Goal: Task Accomplishment & Management: Use online tool/utility

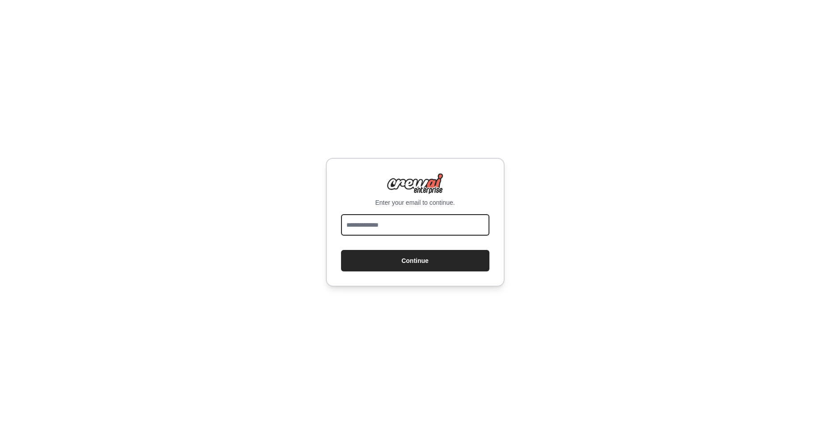
click at [406, 233] on input "email" at bounding box center [415, 224] width 148 height 21
type input "**********"
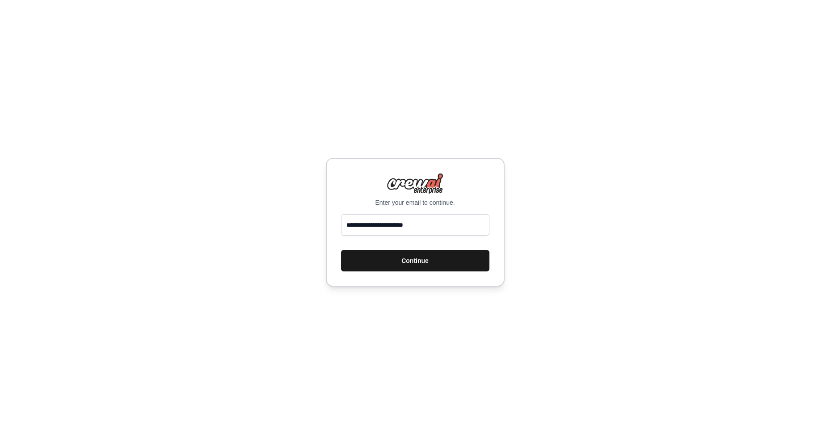
click at [413, 263] on button "Continue" at bounding box center [415, 260] width 148 height 21
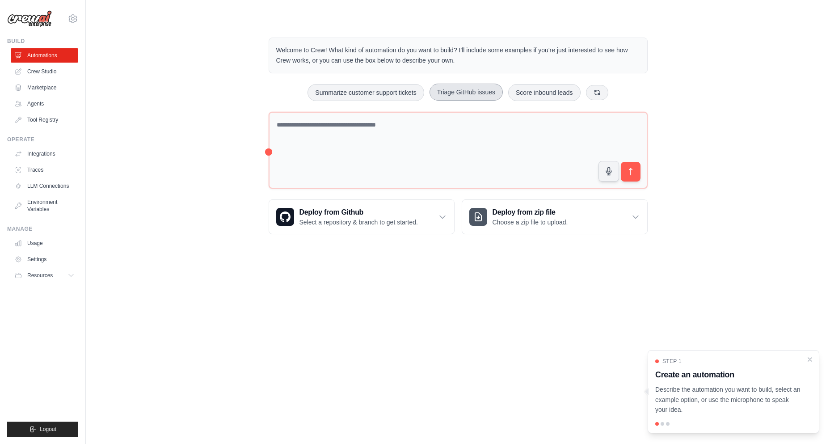
click at [445, 93] on button "Triage GitHub issues" at bounding box center [466, 92] width 73 height 17
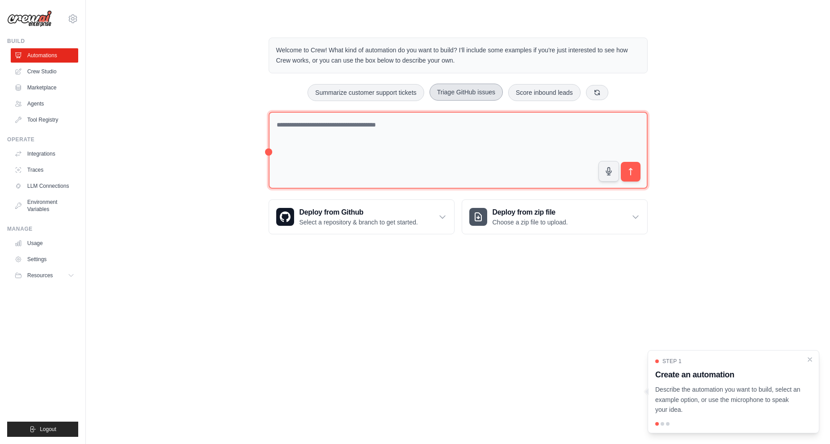
type textarea "**********"
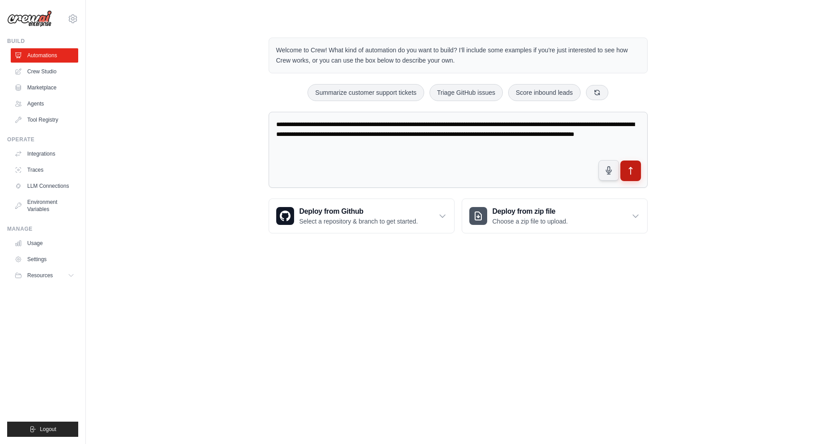
click at [627, 167] on icon "submit" at bounding box center [630, 170] width 9 height 9
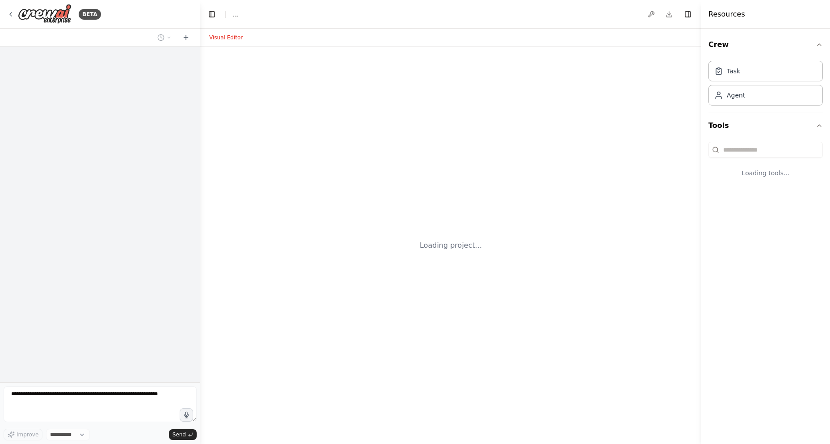
select select "****"
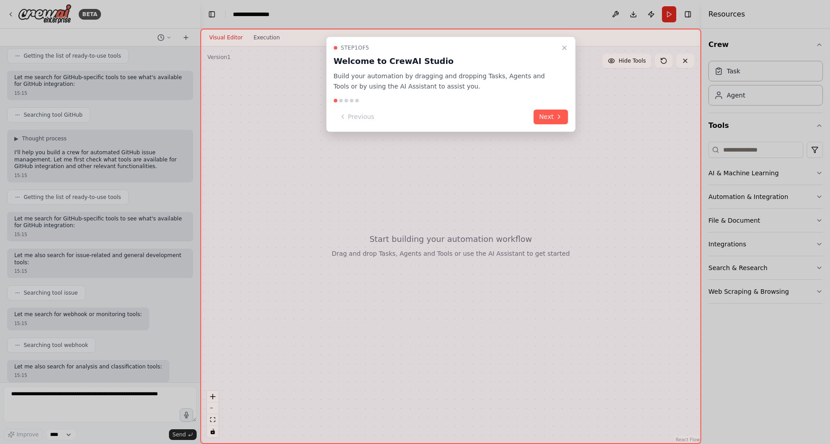
scroll to position [169, 0]
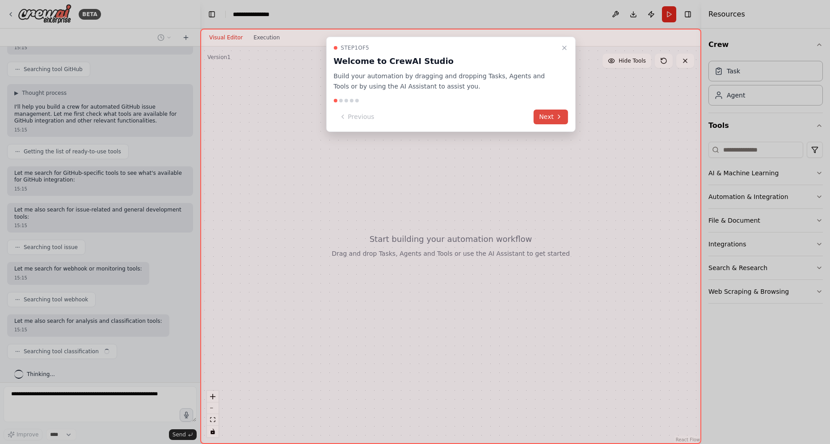
click at [546, 116] on button "Next" at bounding box center [551, 117] width 34 height 15
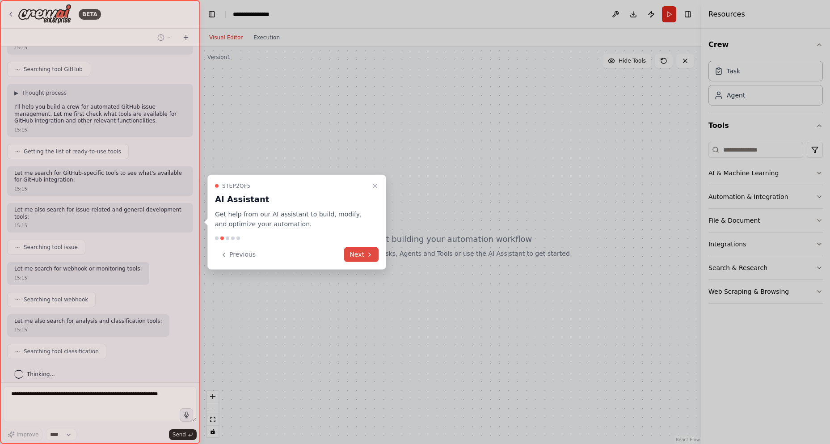
click at [375, 254] on button "Next" at bounding box center [361, 254] width 34 height 15
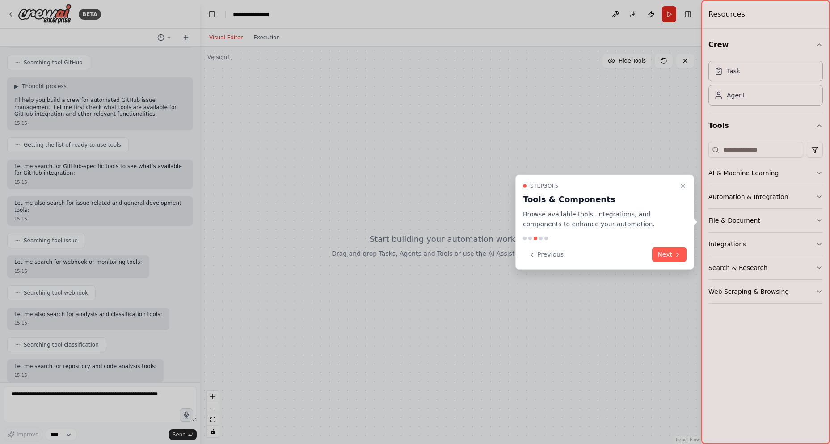
scroll to position [221, 0]
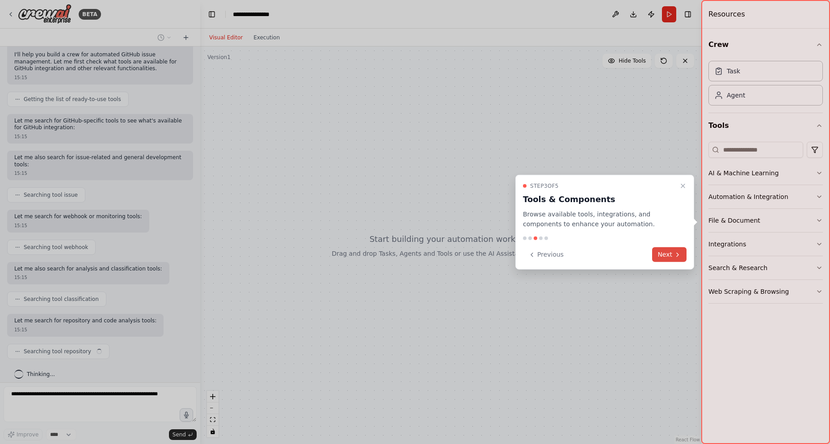
click at [669, 257] on button "Next" at bounding box center [669, 254] width 34 height 15
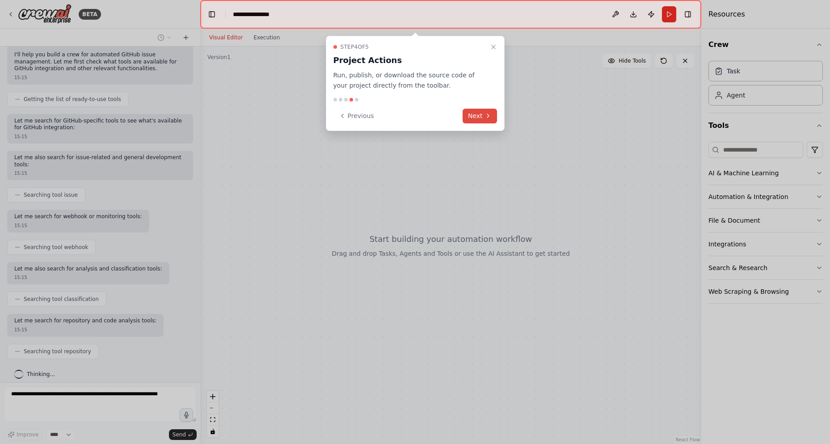
click at [475, 119] on button "Next" at bounding box center [480, 116] width 34 height 15
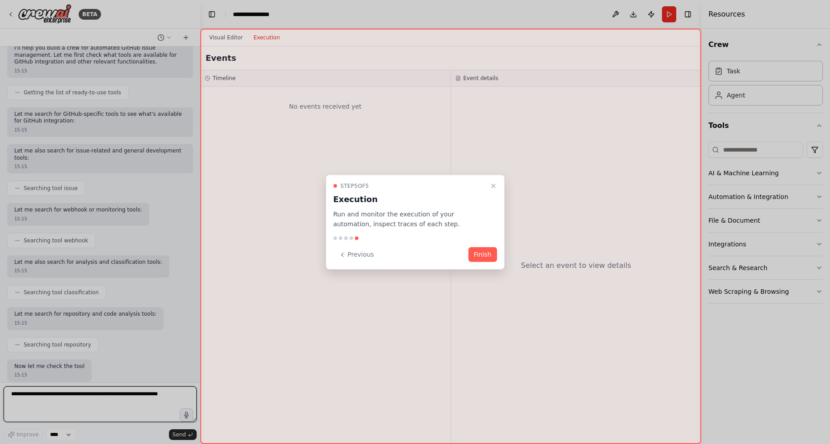
scroll to position [234, 0]
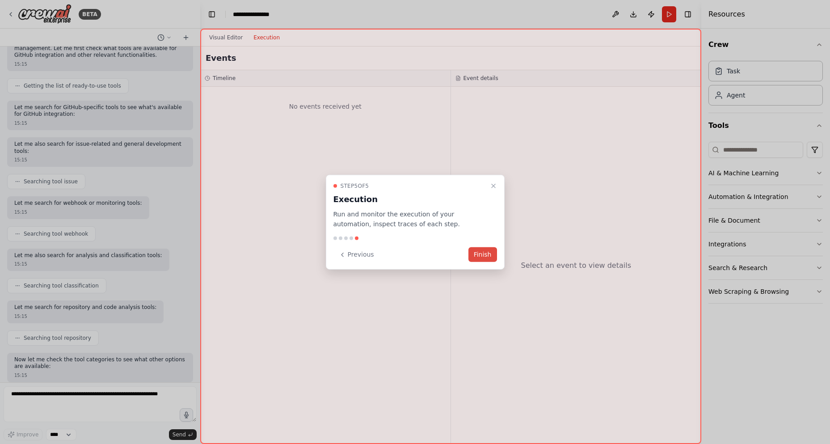
click at [487, 255] on button "Finish" at bounding box center [483, 254] width 29 height 15
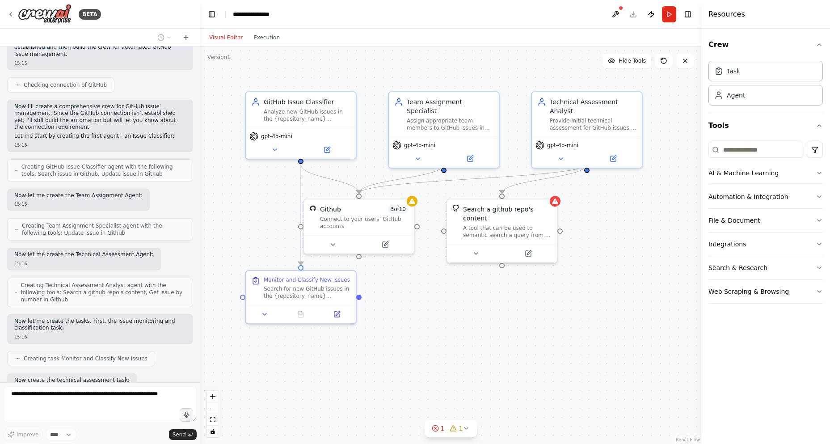
scroll to position [680, 0]
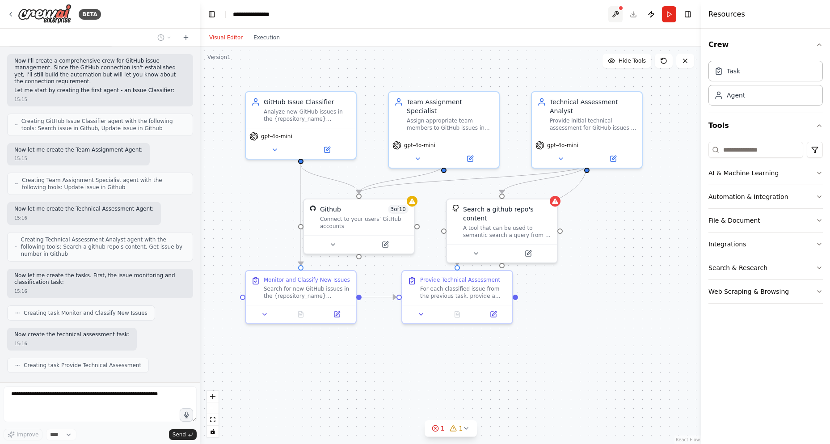
click at [617, 13] on button at bounding box center [616, 14] width 14 height 16
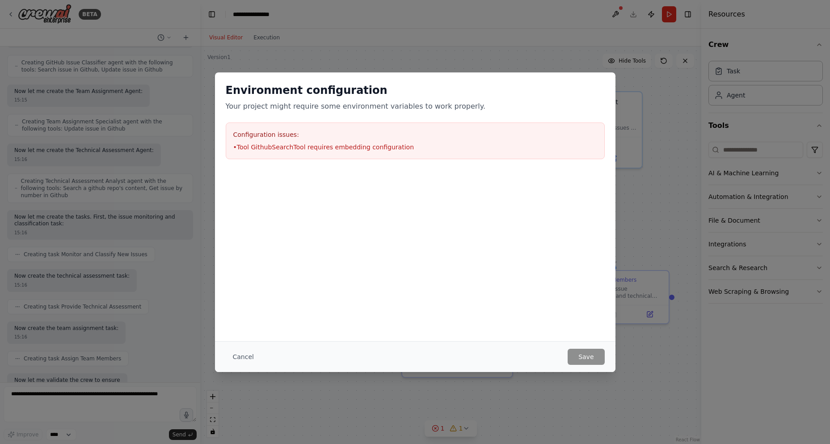
scroll to position [791, 0]
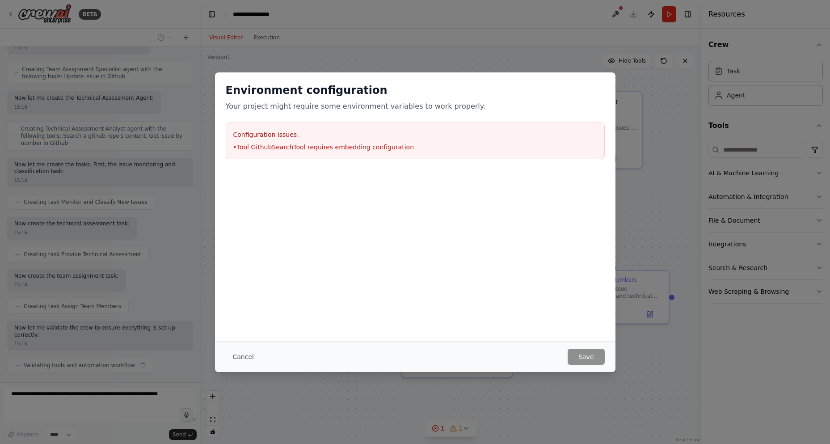
click at [261, 153] on div "Configuration issues: • Tool GithubSearchTool requires embedding configuration" at bounding box center [415, 141] width 379 height 37
click at [240, 354] on button "Cancel" at bounding box center [243, 357] width 35 height 16
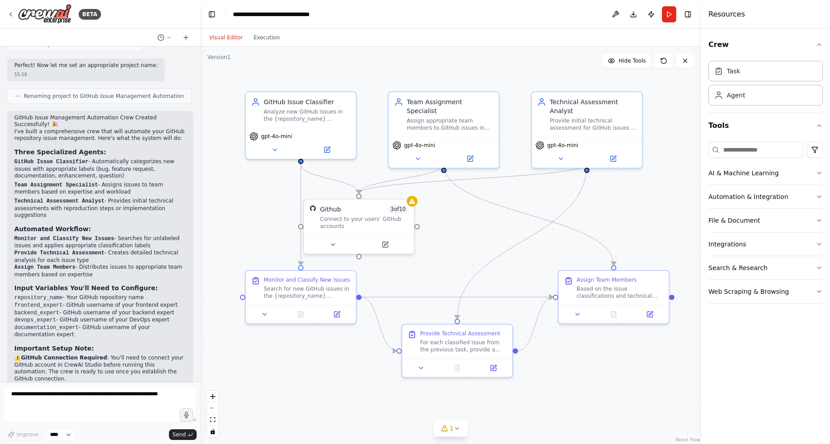
scroll to position [1363, 0]
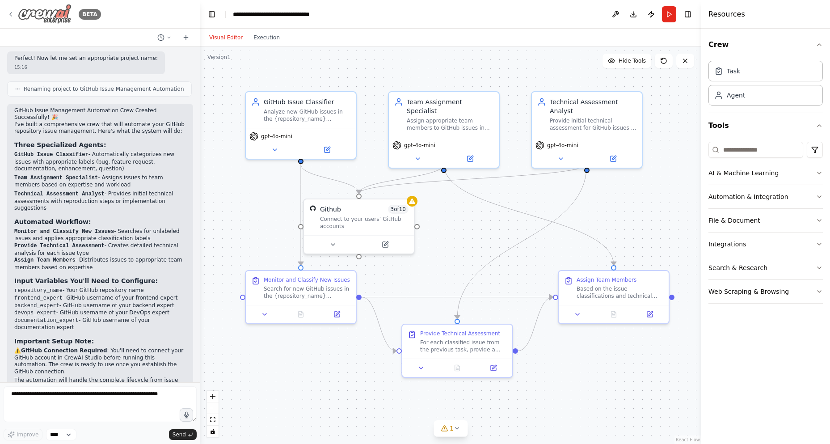
click at [15, 14] on div "BETA" at bounding box center [54, 14] width 94 height 20
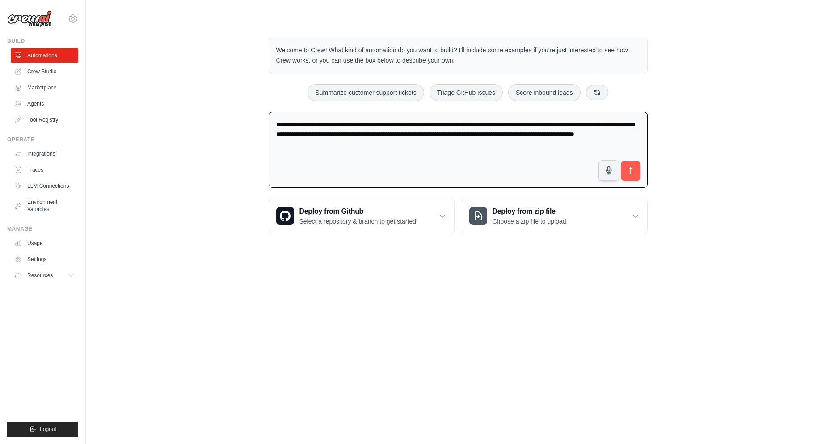
drag, startPoint x: 466, startPoint y: 152, endPoint x: 252, endPoint y: 105, distance: 219.2
click at [253, 105] on div "**********" at bounding box center [458, 135] width 716 height 224
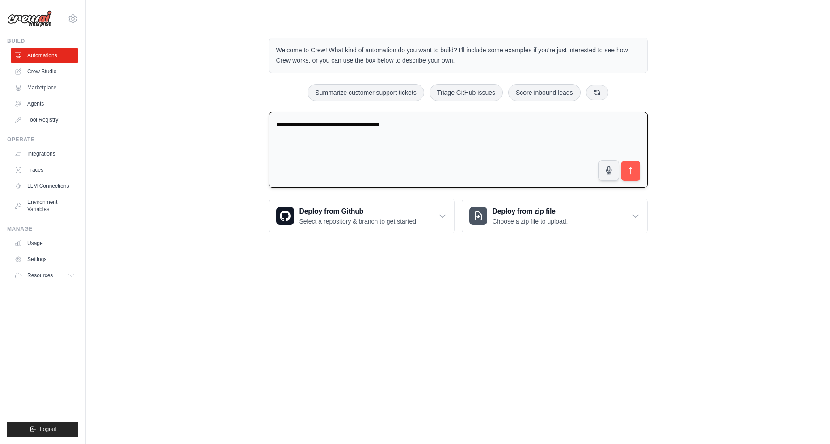
click at [506, 137] on textarea "**********" at bounding box center [458, 150] width 379 height 76
paste textarea "**********"
type textarea "**********"
click at [631, 172] on icon "submit" at bounding box center [630, 170] width 3 height 7
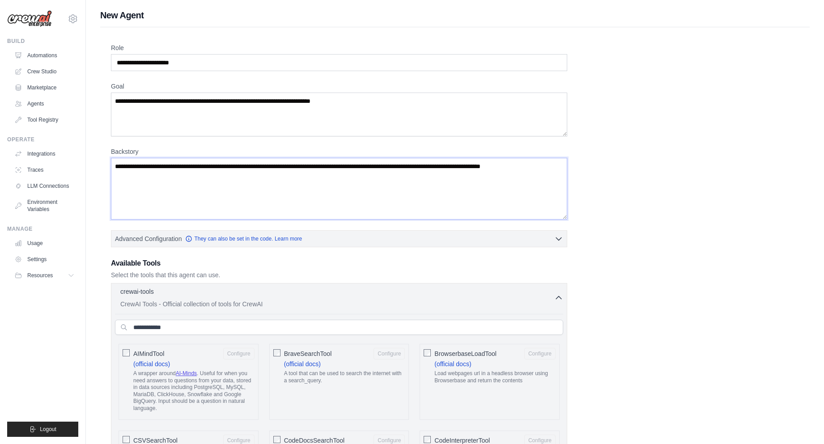
click at [201, 189] on textarea "Backstory" at bounding box center [339, 189] width 456 height 62
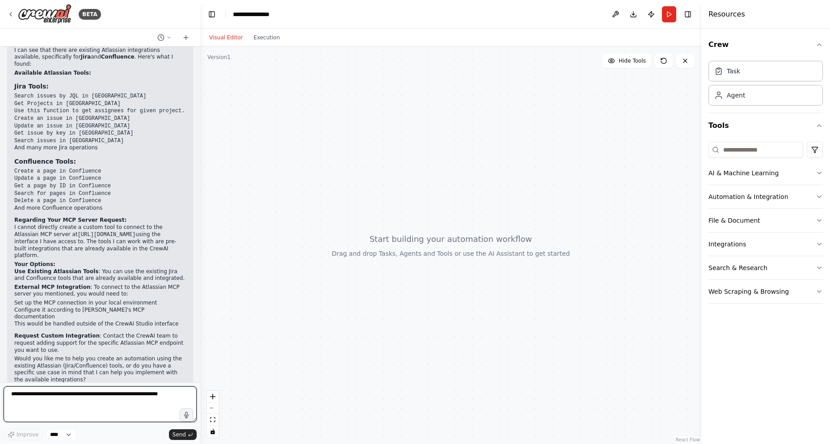
scroll to position [180, 0]
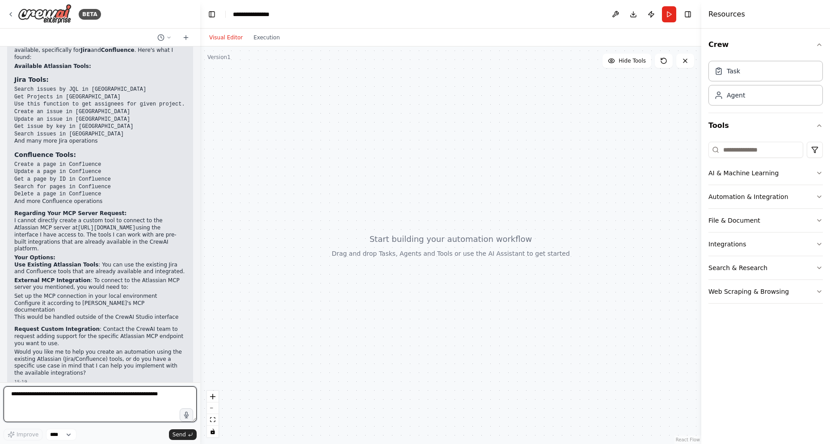
click at [97, 398] on textarea at bounding box center [100, 404] width 193 height 36
type textarea "**********"
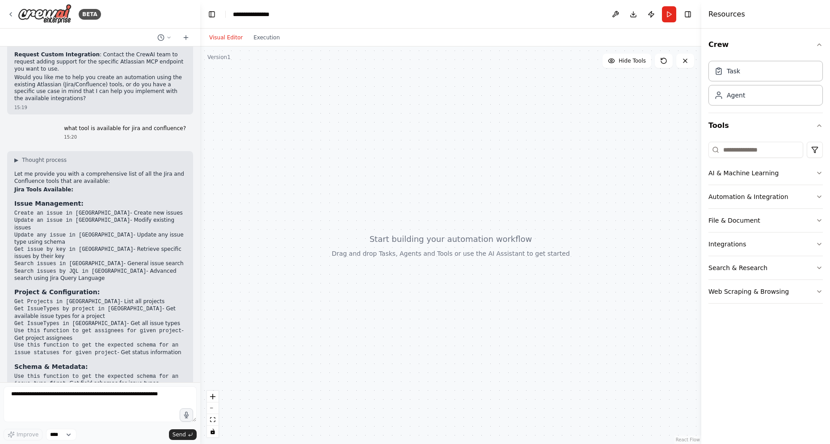
scroll to position [436, 0]
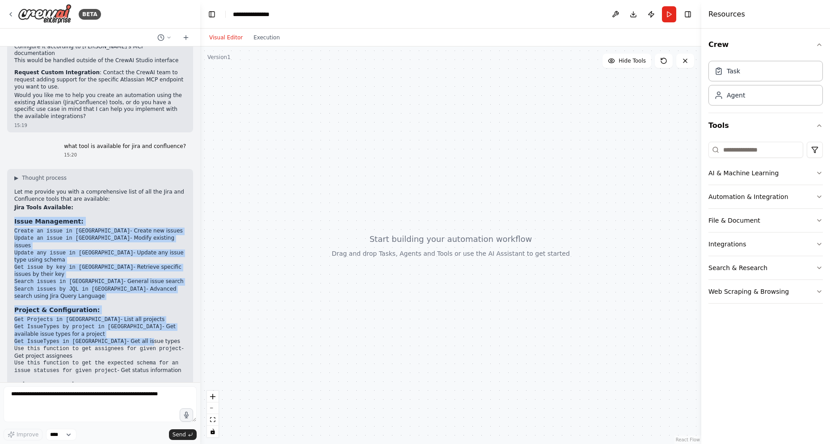
drag, startPoint x: 14, startPoint y: 204, endPoint x: 106, endPoint y: 317, distance: 146.2
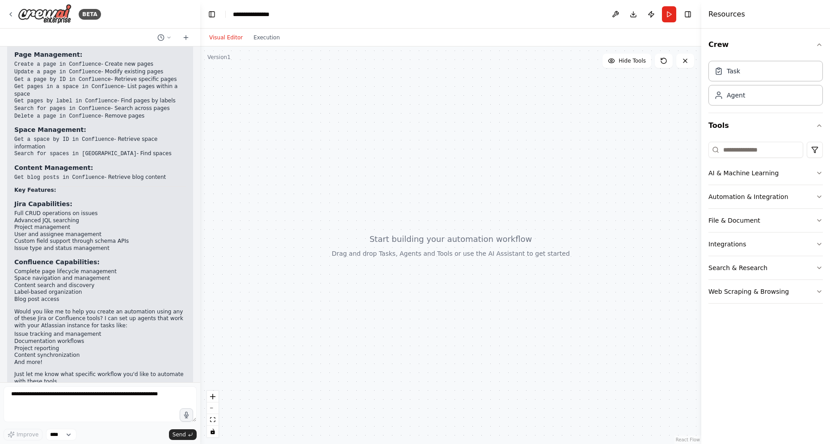
scroll to position [812, 0]
click at [117, 215] on li "Advanced JQL searching" at bounding box center [100, 218] width 172 height 7
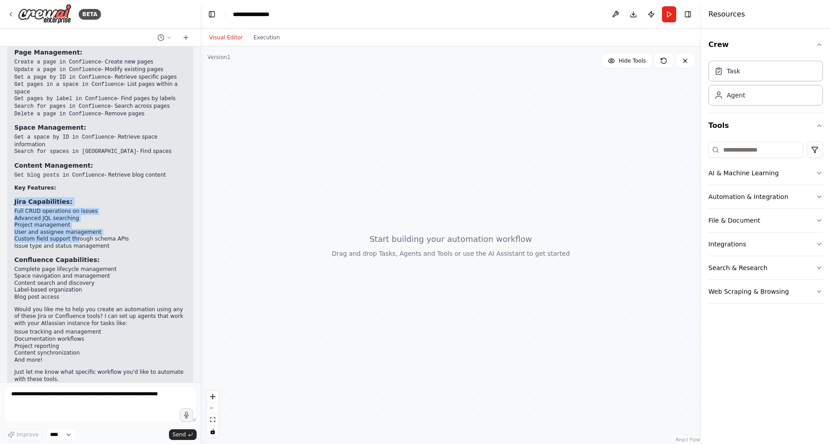
drag, startPoint x: 14, startPoint y: 180, endPoint x: 73, endPoint y: 218, distance: 69.8
click at [73, 218] on div "▶ Thought process Let me provide you with a comprehensive list of all the Jira …" at bounding box center [100, 91] width 172 height 584
click at [112, 232] on div "▶ Thought process Let me provide you with a comprehensive list of all the Jira …" at bounding box center [100, 91] width 172 height 584
click at [12, 15] on icon at bounding box center [10, 14] width 7 height 7
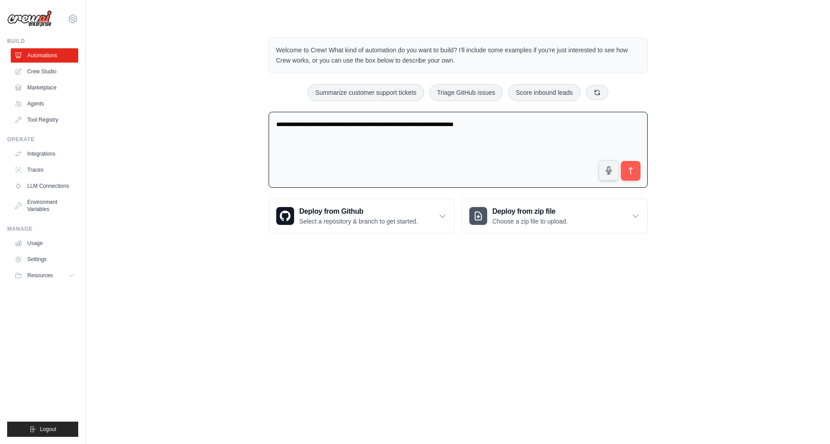
drag, startPoint x: 525, startPoint y: 130, endPoint x: 121, endPoint y: 125, distance: 403.8
click at [140, 119] on div "**********" at bounding box center [458, 135] width 716 height 224
click at [42, 119] on link "Tool Registry" at bounding box center [46, 120] width 68 height 14
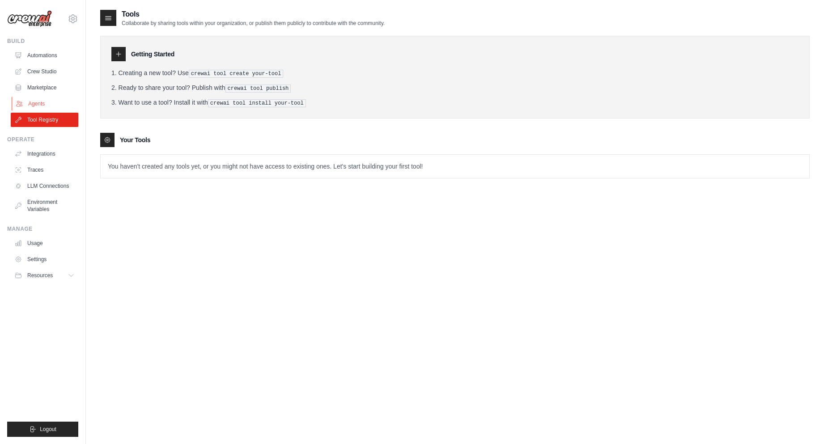
click at [43, 104] on link "Agents" at bounding box center [46, 104] width 68 height 14
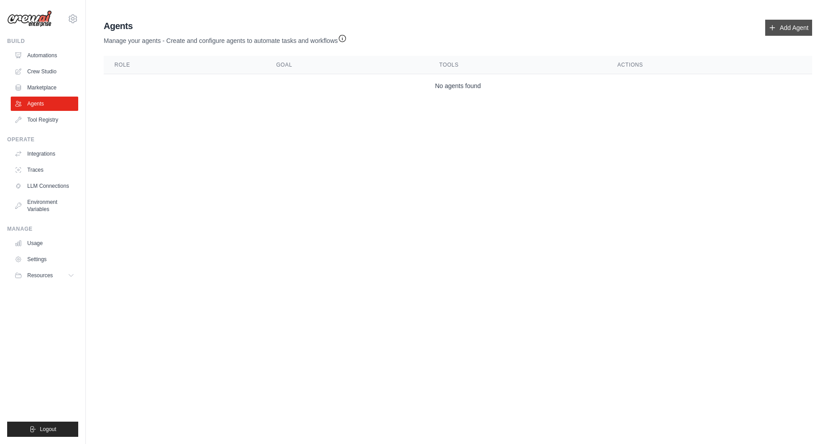
click at [790, 31] on link "Add Agent" at bounding box center [789, 28] width 47 height 16
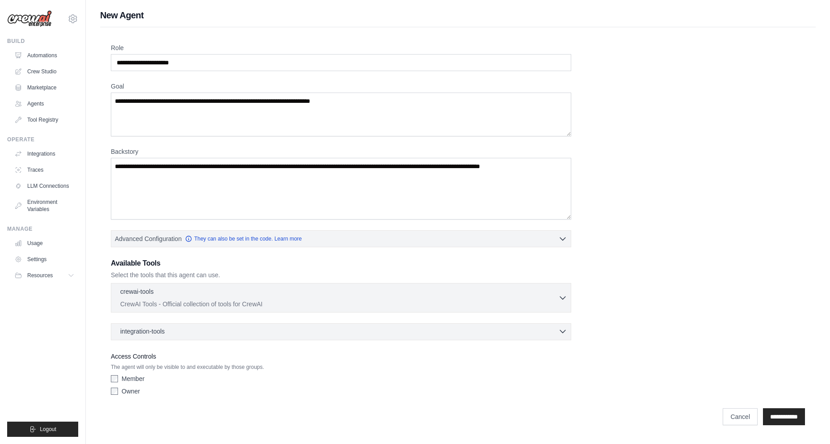
click at [414, 334] on div "integration-tools 0 selected" at bounding box center [343, 331] width 447 height 9
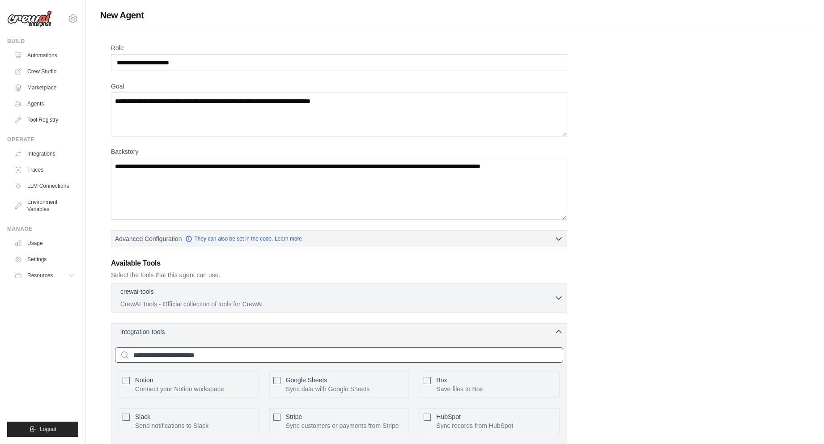
click at [256, 353] on input "text" at bounding box center [339, 354] width 448 height 15
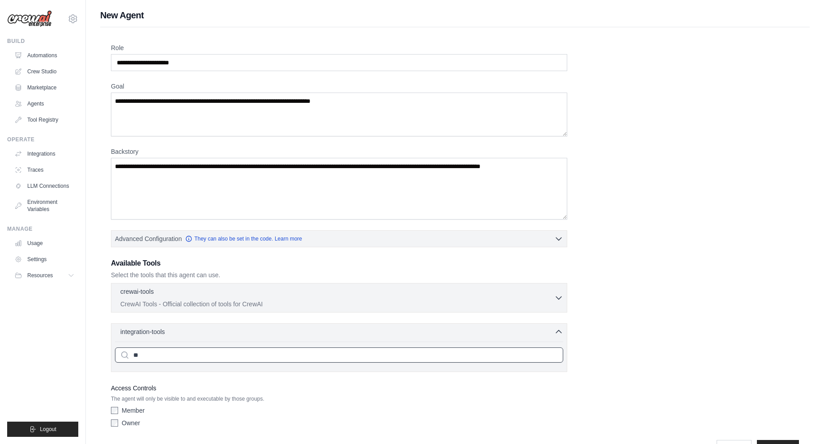
type input "*"
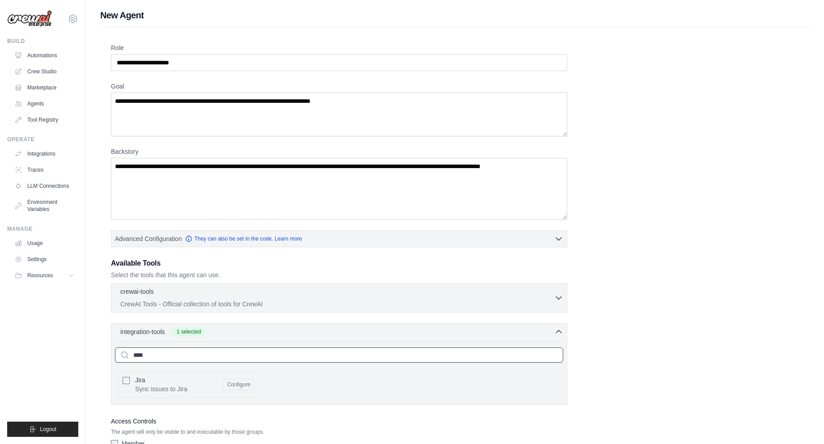
click at [225, 351] on input "****" at bounding box center [339, 354] width 448 height 15
type input "*"
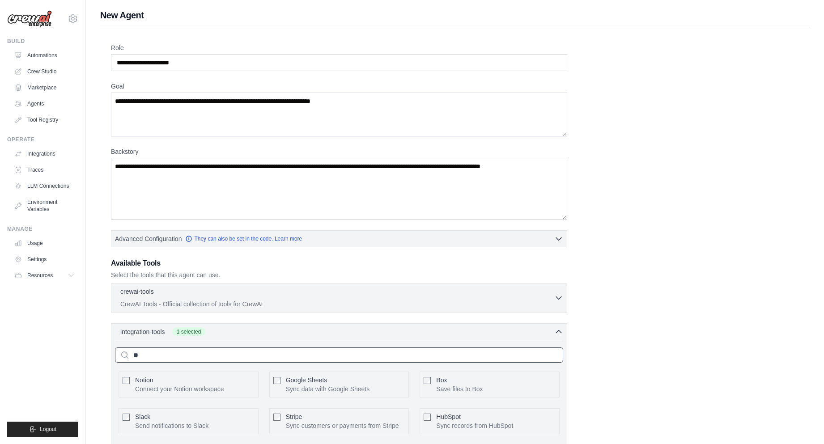
type input "*"
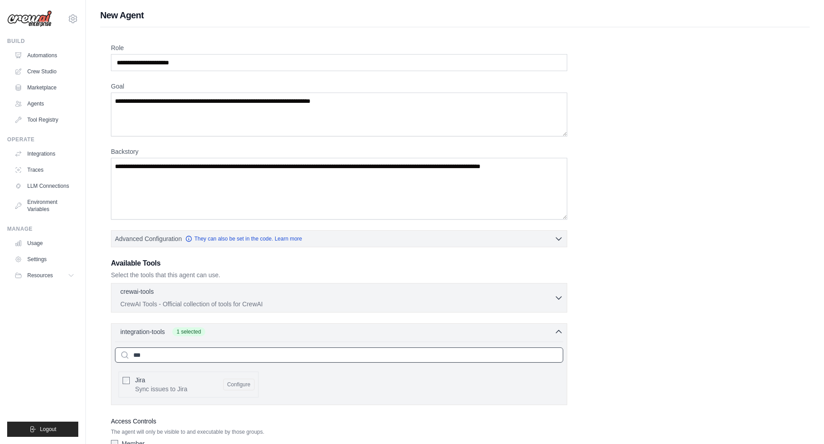
type input "****"
click at [243, 383] on button "Configure" at bounding box center [238, 384] width 31 height 12
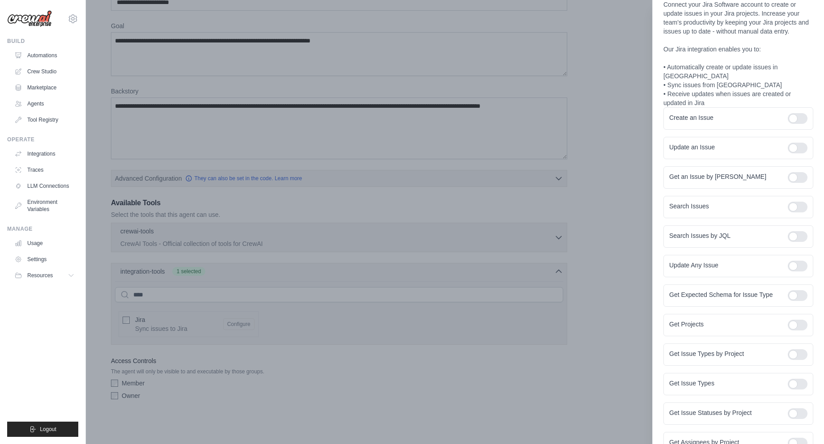
scroll to position [54, 0]
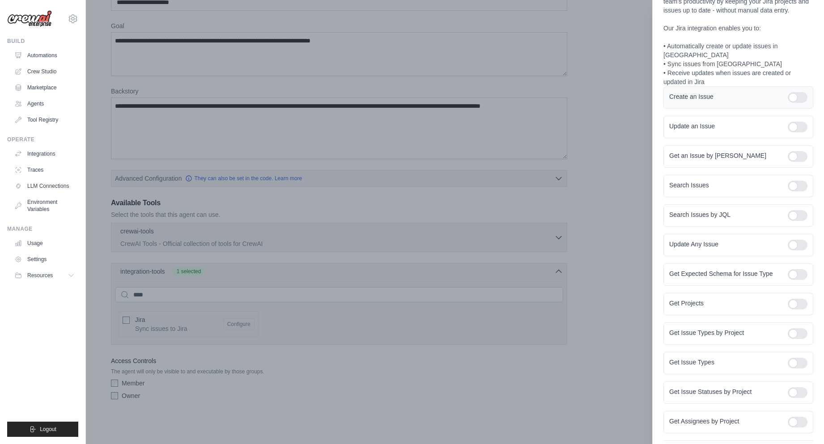
click at [790, 92] on div at bounding box center [797, 97] width 20 height 11
click at [788, 122] on div at bounding box center [797, 127] width 20 height 11
click at [794, 151] on div at bounding box center [797, 156] width 20 height 11
click at [791, 181] on div at bounding box center [797, 186] width 20 height 11
click at [791, 210] on div at bounding box center [797, 215] width 20 height 11
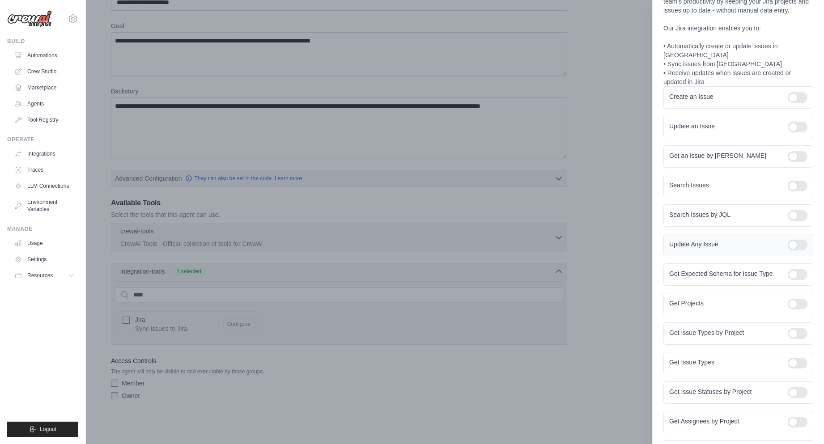
click at [798, 240] on div at bounding box center [797, 245] width 20 height 11
click at [793, 269] on div at bounding box center [797, 274] width 20 height 11
click at [791, 299] on div at bounding box center [797, 304] width 20 height 11
click at [792, 328] on div at bounding box center [797, 333] width 20 height 11
click at [793, 358] on div at bounding box center [797, 363] width 20 height 11
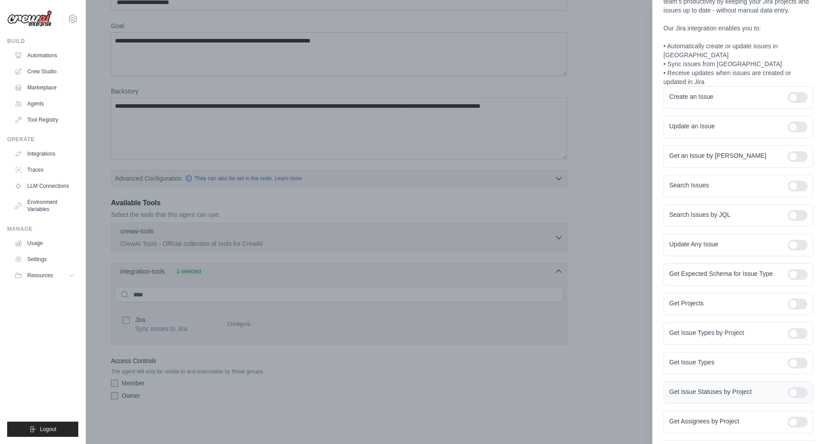
click at [790, 387] on div at bounding box center [797, 392] width 20 height 11
click at [792, 411] on div "Get Assignees by Project" at bounding box center [738, 422] width 150 height 22
click at [793, 417] on div at bounding box center [797, 422] width 20 height 11
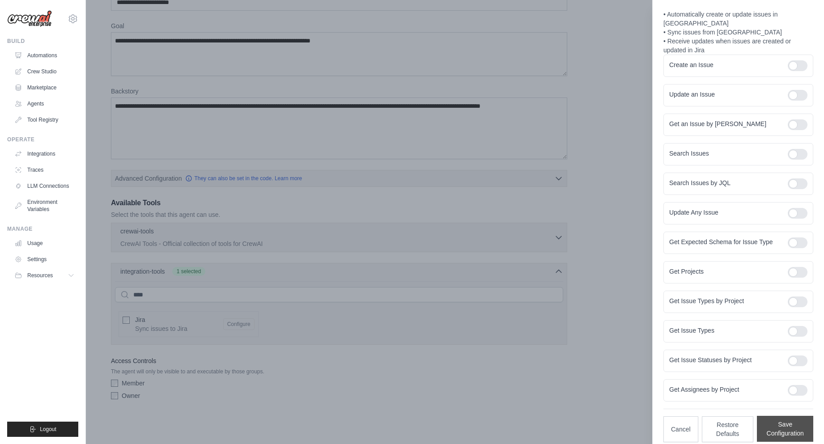
click at [786, 425] on button "Save Configuration" at bounding box center [785, 429] width 56 height 26
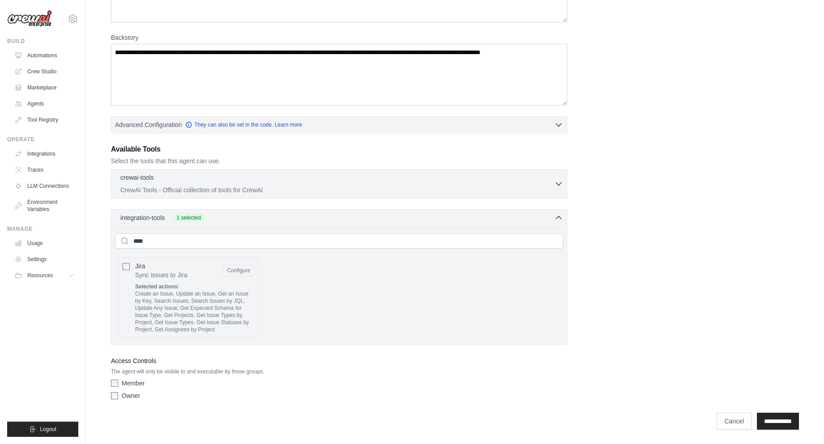
scroll to position [0, 0]
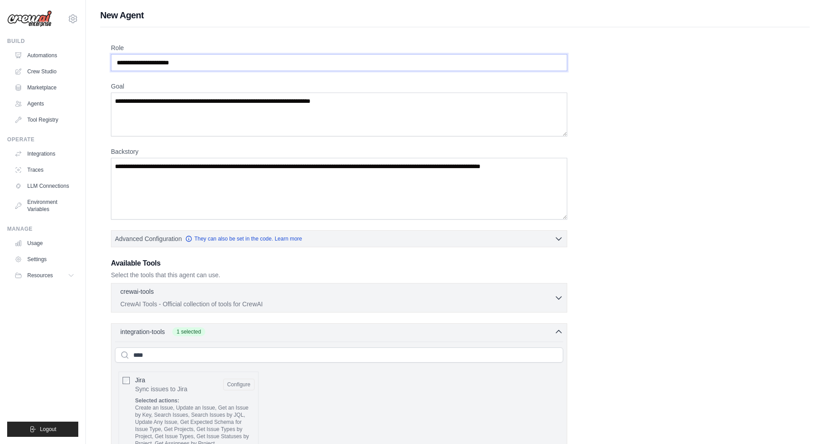
click at [185, 60] on input "Role" at bounding box center [339, 62] width 456 height 17
click at [205, 55] on input "Role" at bounding box center [339, 62] width 456 height 17
click at [244, 356] on input "****" at bounding box center [339, 354] width 448 height 15
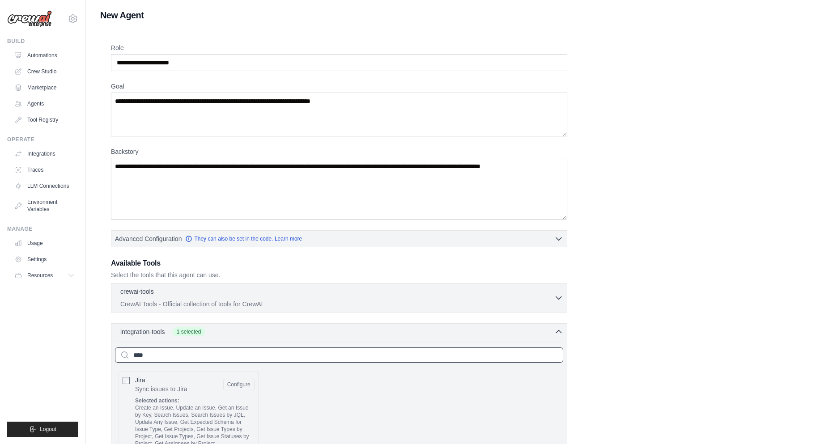
click at [244, 356] on input "****" at bounding box center [339, 354] width 448 height 15
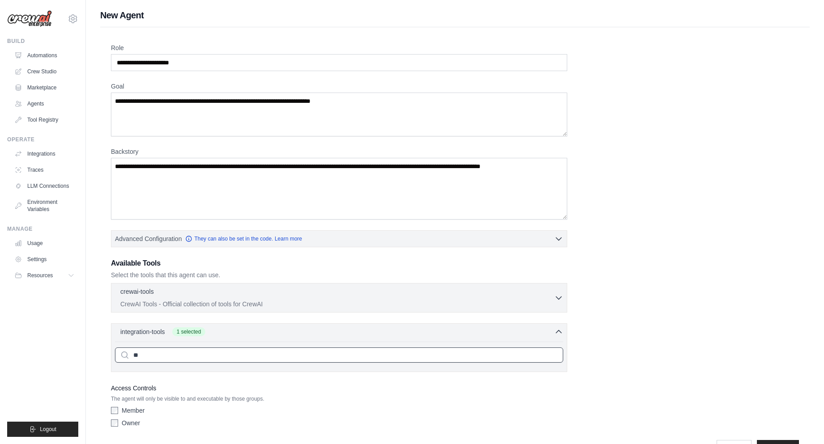
type input "*"
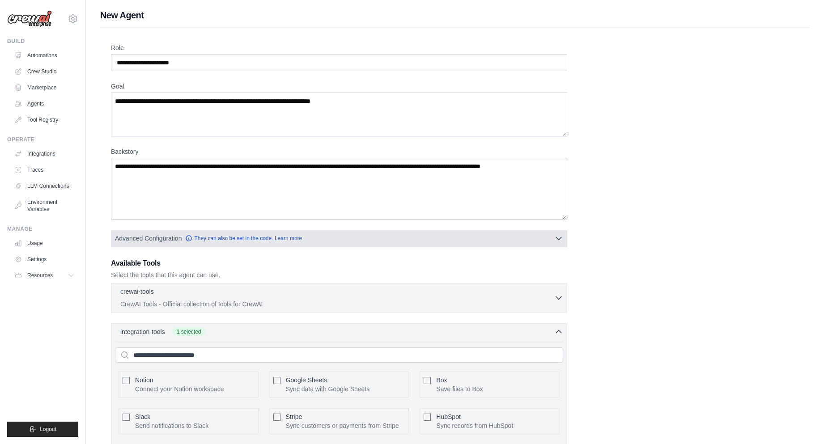
click at [305, 237] on button "Advanced Configuration They can also be set in the code. Learn more" at bounding box center [338, 238] width 455 height 16
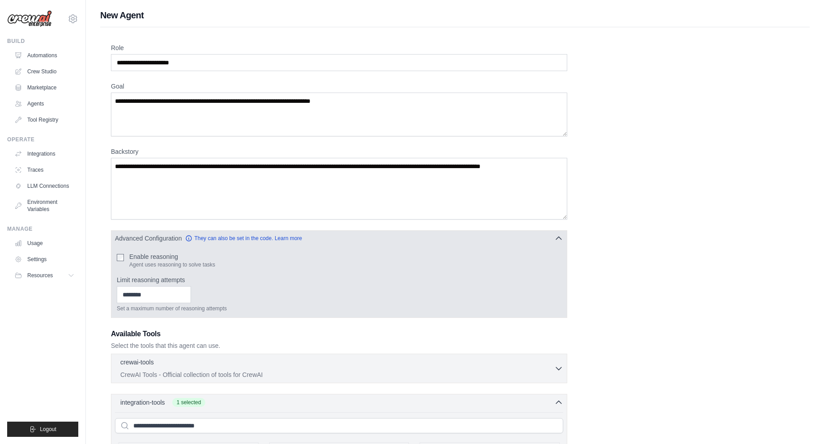
click at [305, 237] on button "Advanced Configuration They can also be set in the code. Learn more" at bounding box center [338, 238] width 455 height 16
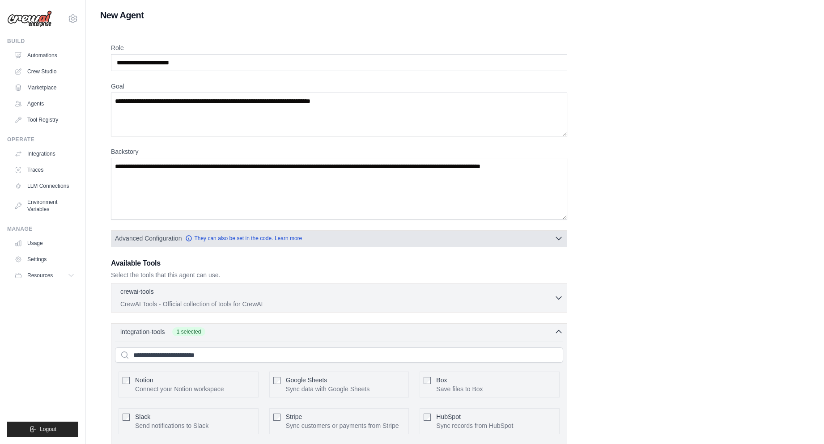
click at [305, 237] on button "Advanced Configuration They can also be set in the code. Learn more" at bounding box center [338, 238] width 455 height 16
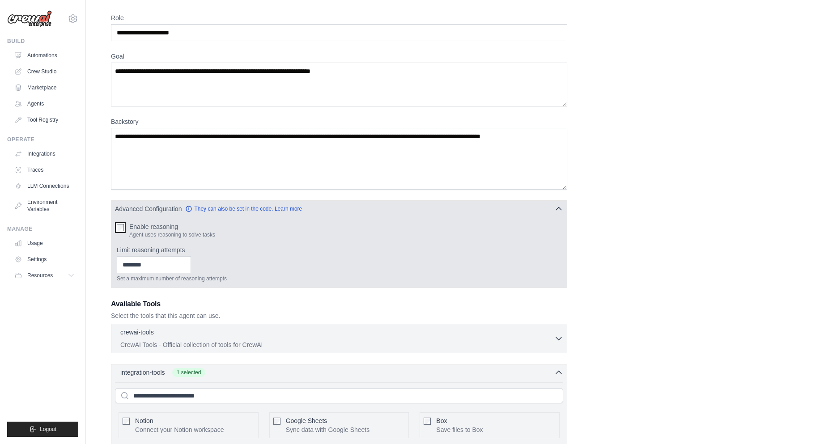
scroll to position [107, 0]
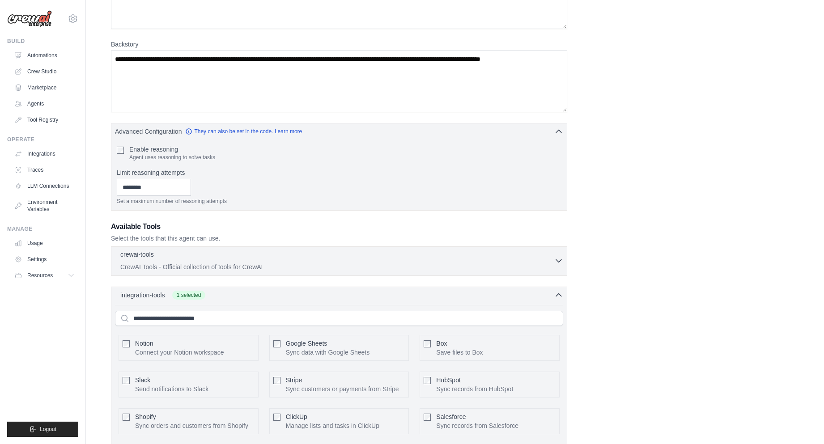
click at [197, 258] on div "crewai-tools 0 selected" at bounding box center [337, 255] width 434 height 11
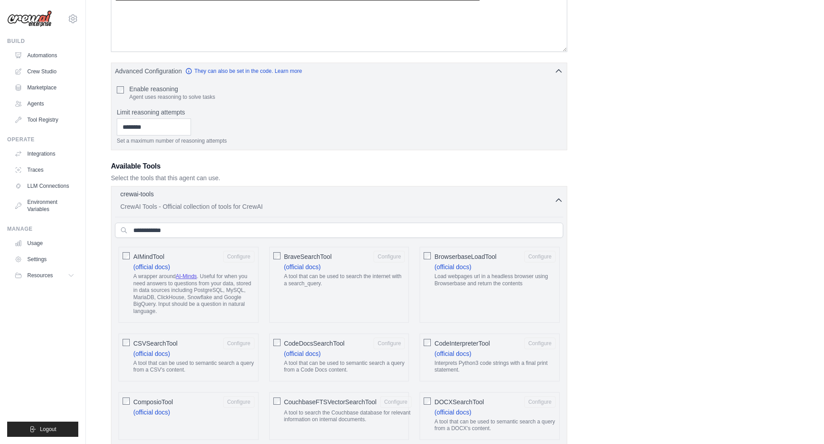
scroll to position [268, 0]
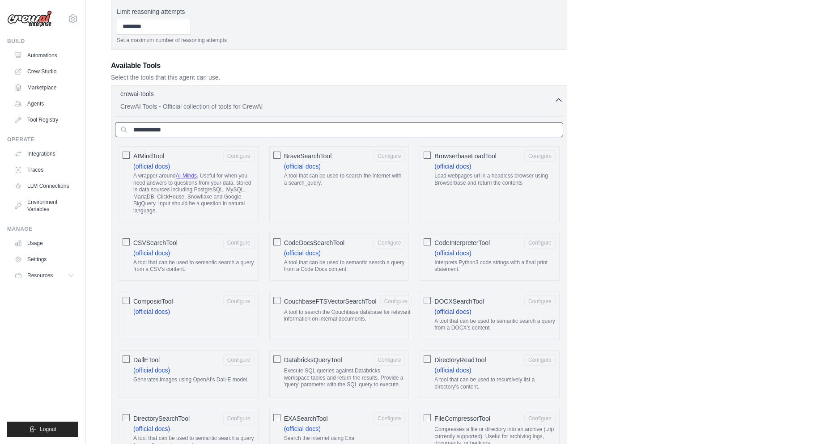
click at [186, 135] on input "text" at bounding box center [339, 129] width 448 height 15
type input "*"
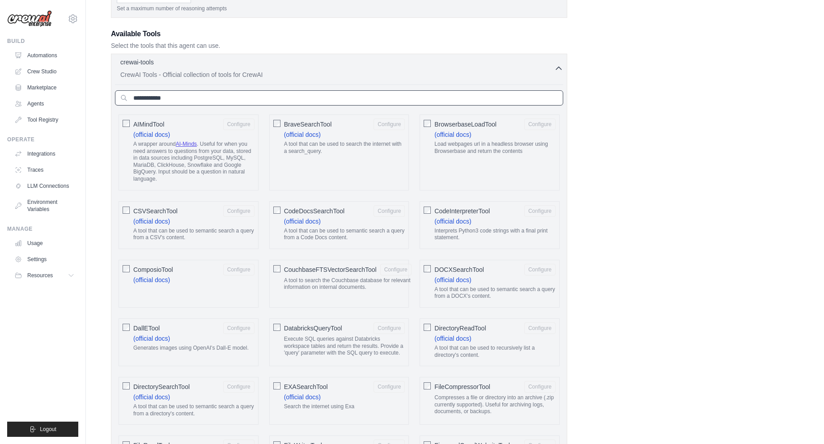
scroll to position [429, 0]
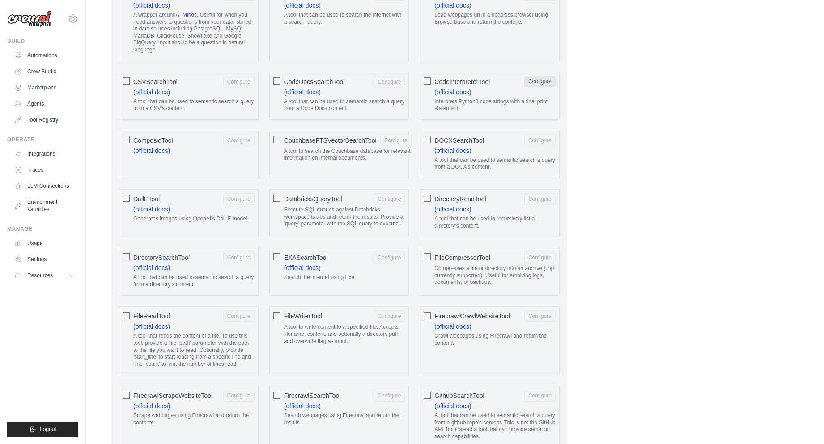
click at [538, 80] on button "Configure" at bounding box center [539, 82] width 31 height 12
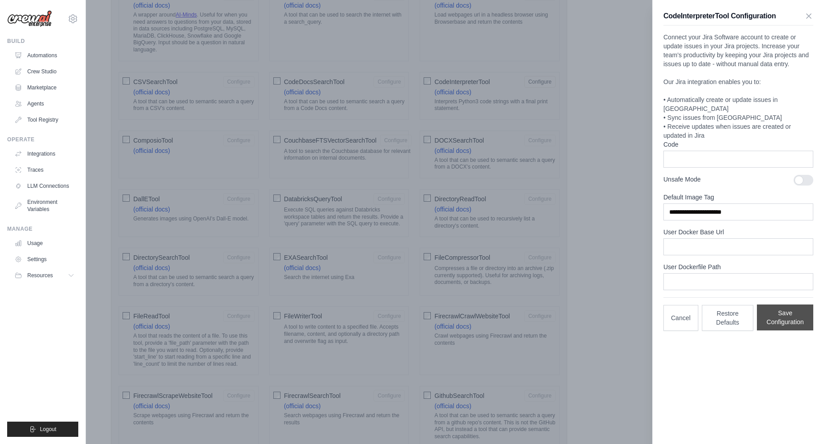
scroll to position [483, 0]
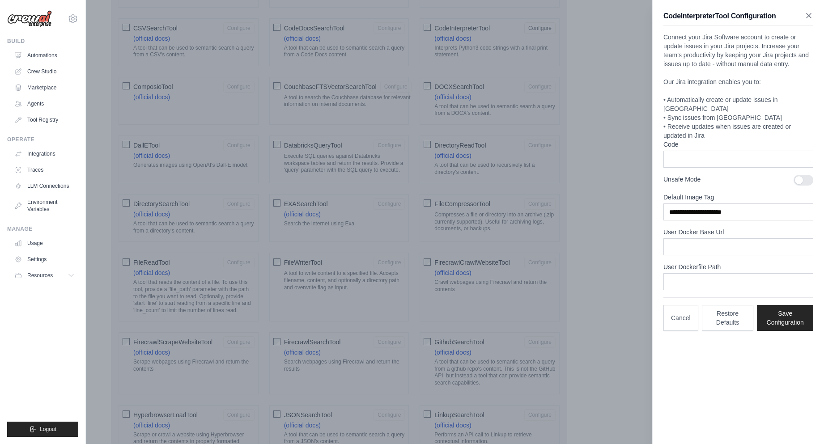
click at [808, 14] on icon "button" at bounding box center [808, 15] width 9 height 9
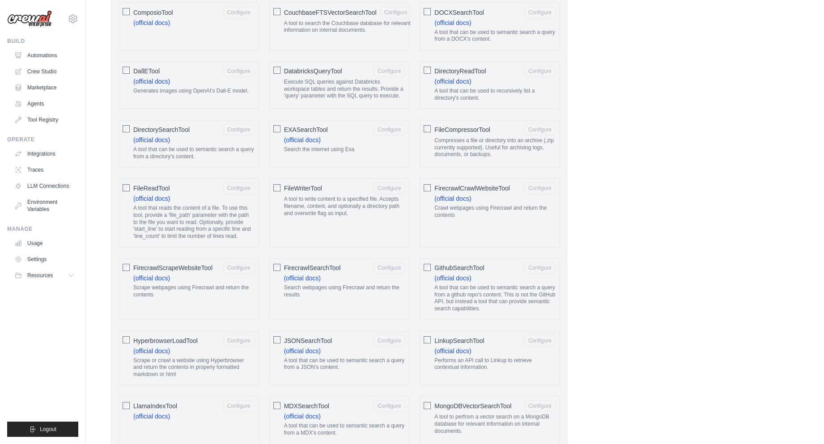
scroll to position [590, 0]
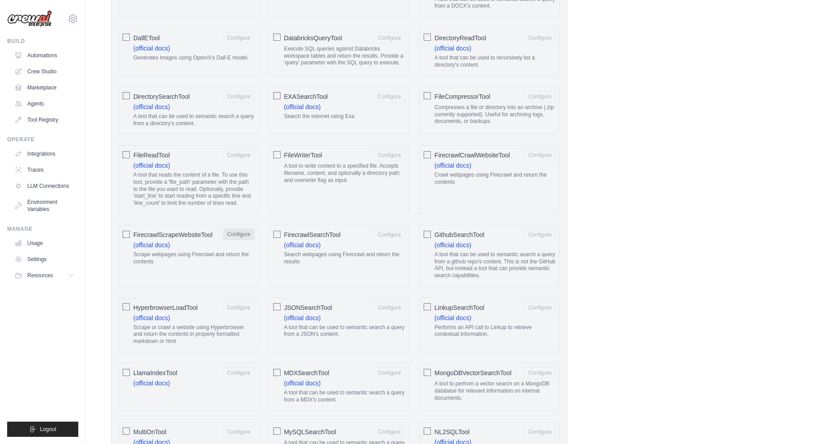
click at [239, 230] on button "Configure" at bounding box center [238, 235] width 31 height 12
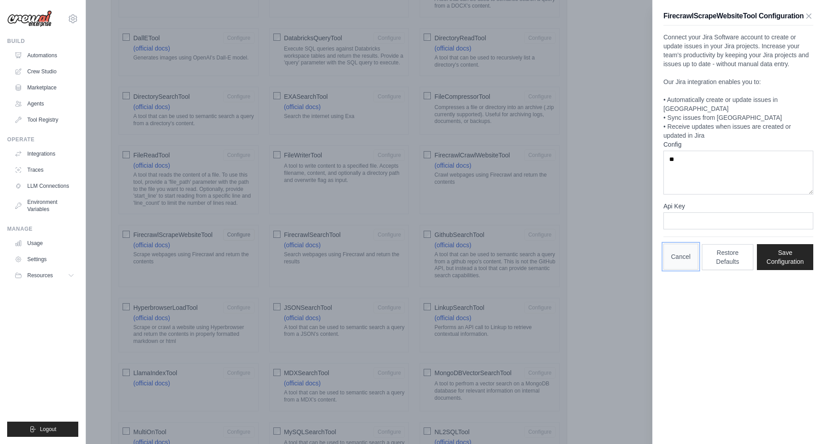
click at [678, 257] on button "Cancel" at bounding box center [680, 257] width 35 height 26
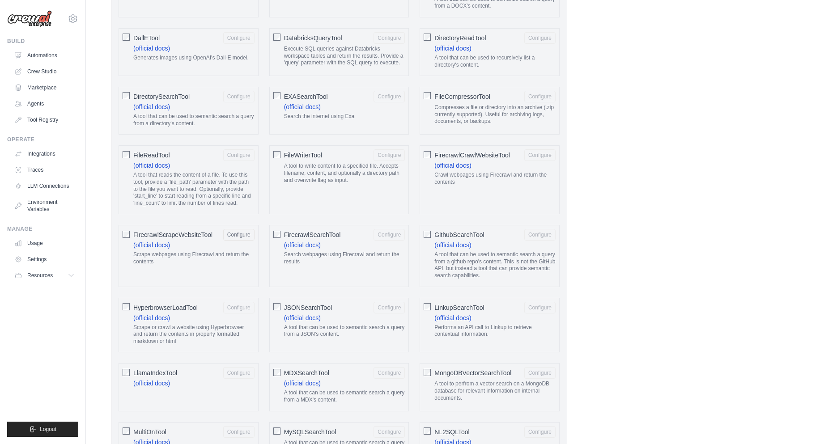
click at [121, 233] on div "FirecrawlScrapeWebsiteTool Configure (official docs) Scrape webpages using Fire…" at bounding box center [189, 256] width 140 height 62
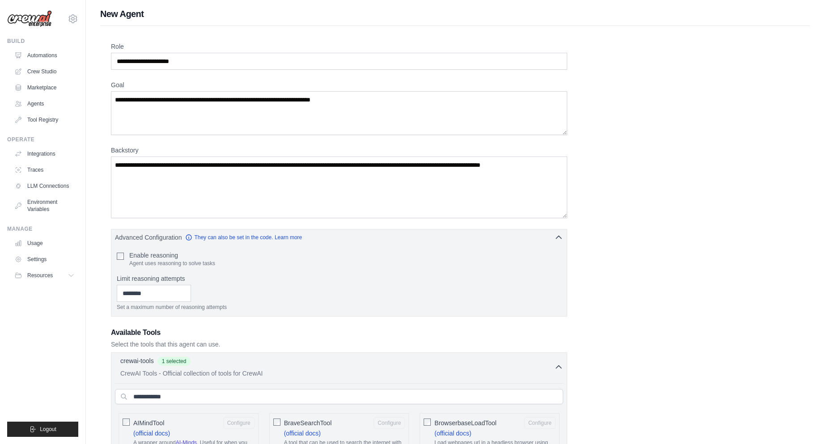
scroll to position [0, 0]
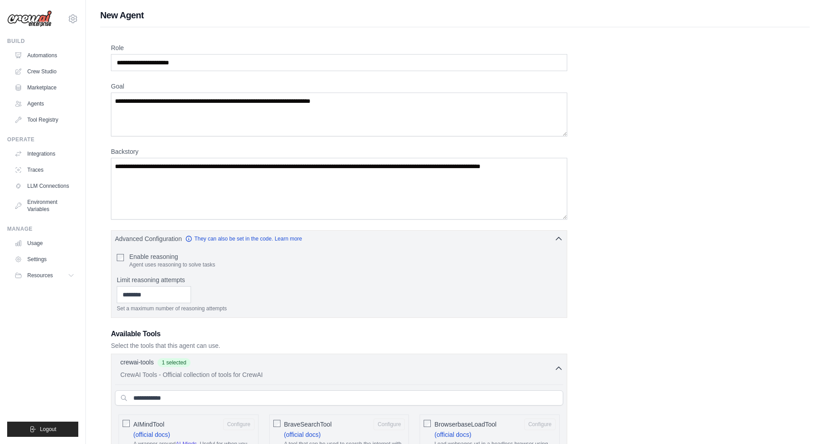
drag, startPoint x: 217, startPoint y: 72, endPoint x: 127, endPoint y: 53, distance: 92.3
click at [195, 69] on input "Role" at bounding box center [339, 62] width 456 height 17
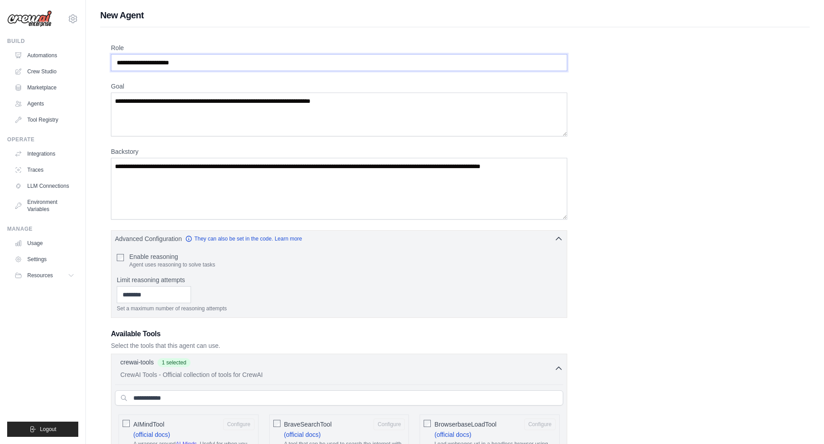
click at [195, 64] on input "Role" at bounding box center [339, 62] width 456 height 17
click at [199, 63] on input "Role" at bounding box center [339, 62] width 456 height 17
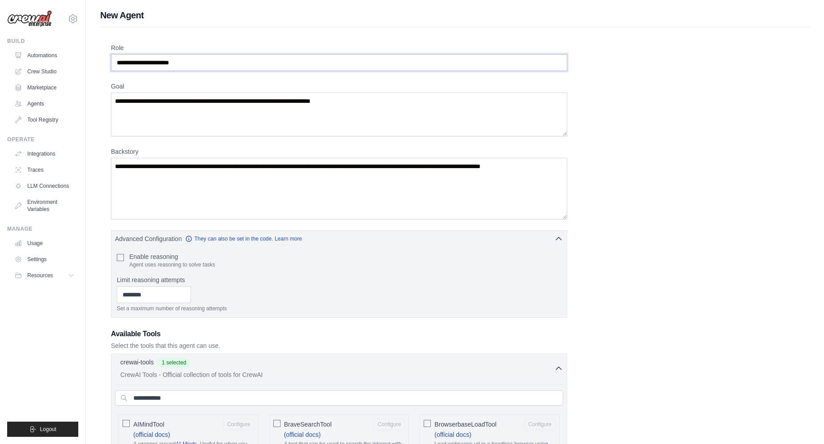
click at [199, 63] on input "Role" at bounding box center [339, 62] width 456 height 17
click at [205, 63] on input "Role" at bounding box center [339, 62] width 456 height 17
drag, startPoint x: 205, startPoint y: 63, endPoint x: 63, endPoint y: 55, distance: 142.0
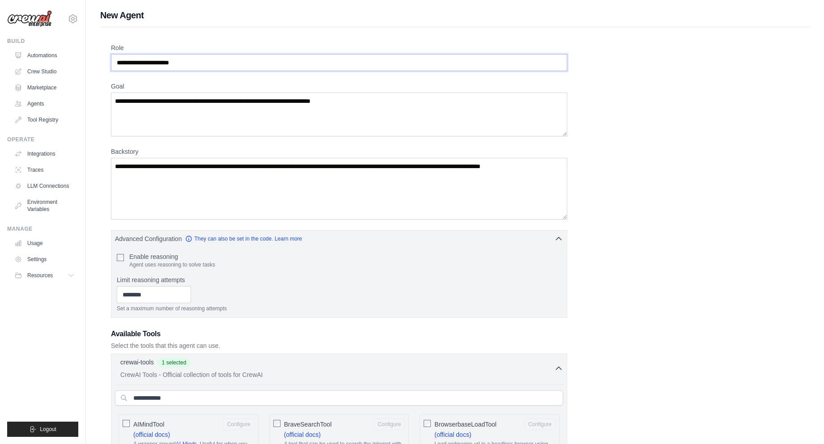
click at [263, 60] on input "Role" at bounding box center [339, 62] width 456 height 17
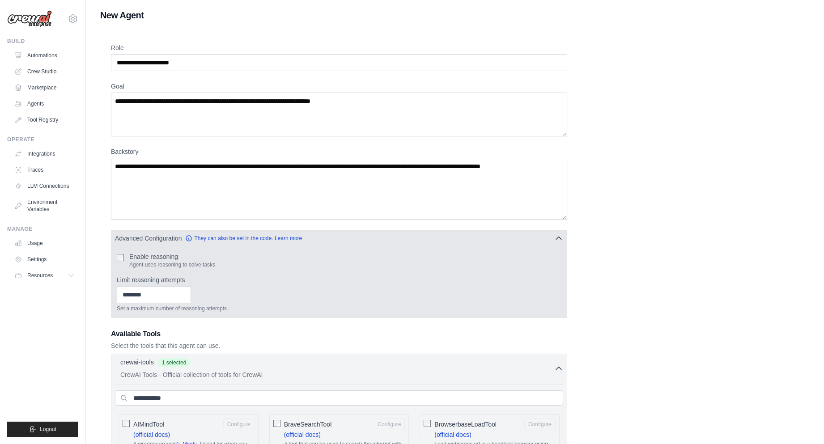
click at [341, 234] on button "Advanced Configuration They can also be set in the code. Learn more" at bounding box center [338, 238] width 455 height 16
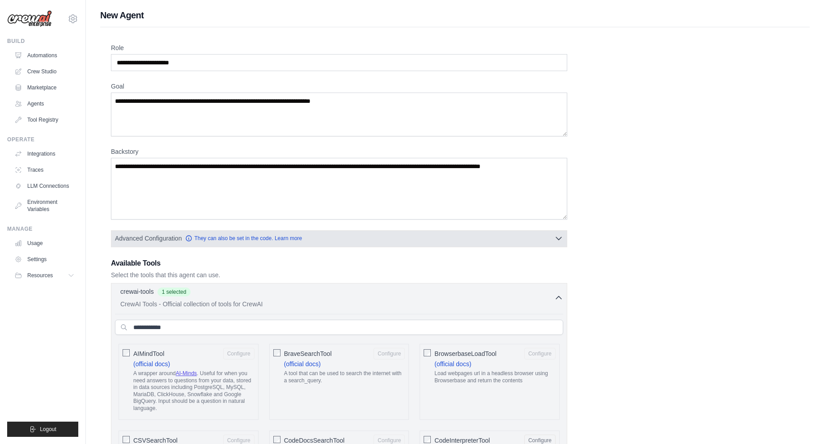
click at [341, 234] on button "Advanced Configuration They can also be set in the code. Learn more" at bounding box center [338, 238] width 455 height 16
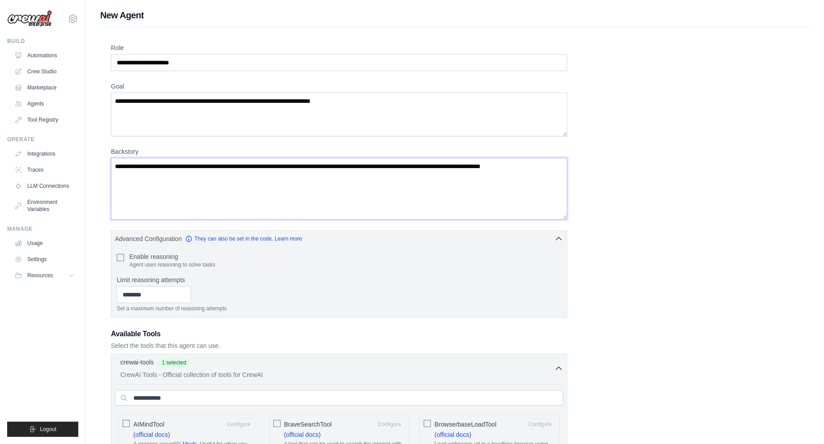
click at [267, 184] on textarea "Backstory" at bounding box center [339, 189] width 456 height 62
click at [242, 105] on textarea "Goal" at bounding box center [339, 115] width 456 height 44
click at [237, 61] on input "Role" at bounding box center [339, 62] width 456 height 17
drag, startPoint x: 237, startPoint y: 61, endPoint x: 210, endPoint y: 143, distance: 86.1
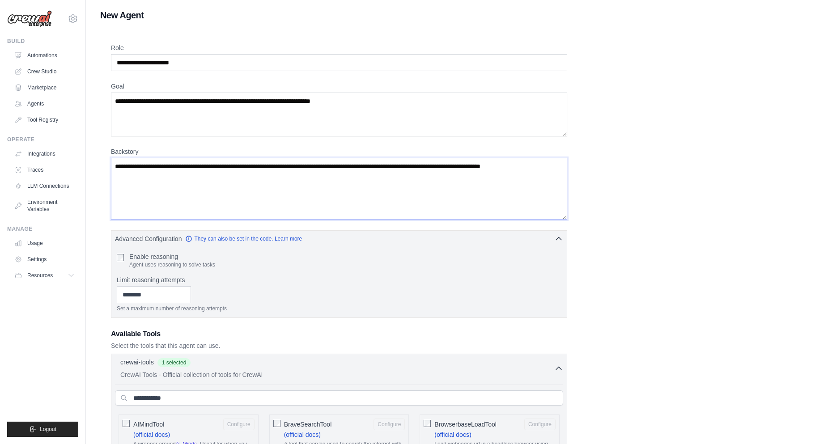
drag, startPoint x: 181, startPoint y: 184, endPoint x: 192, endPoint y: 182, distance: 11.1
click at [192, 182] on textarea "Backstory" at bounding box center [339, 189] width 456 height 62
click at [191, 182] on textarea "Backstory" at bounding box center [339, 189] width 456 height 62
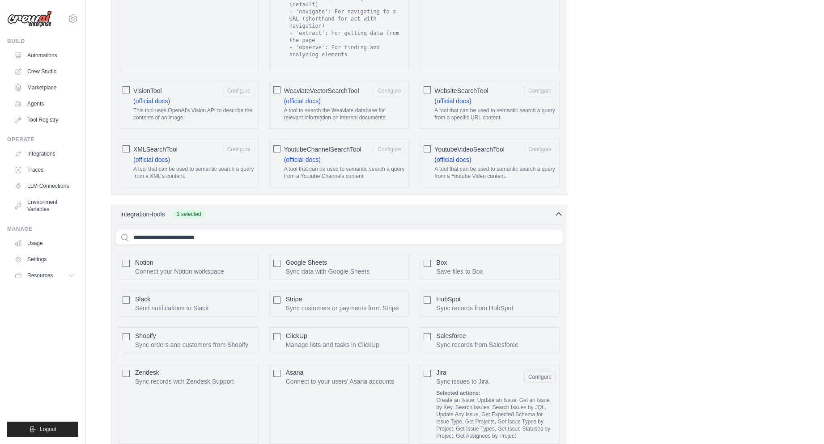
scroll to position [1869, 0]
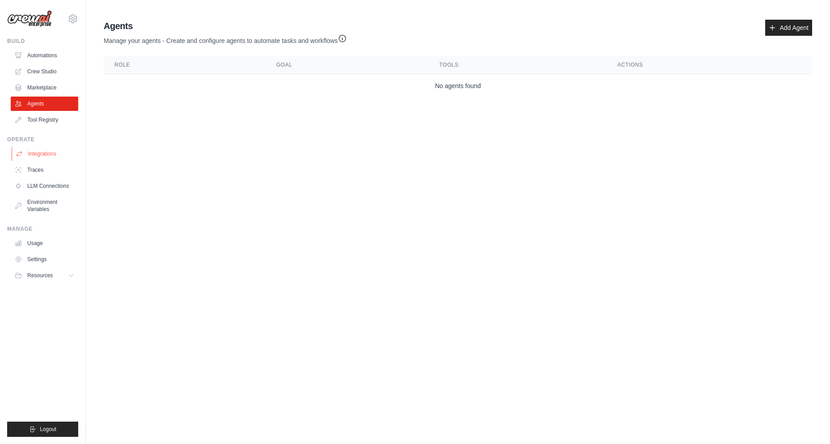
click at [55, 160] on link "Integrations" at bounding box center [46, 154] width 68 height 14
click at [43, 155] on link "Integrations" at bounding box center [46, 154] width 68 height 14
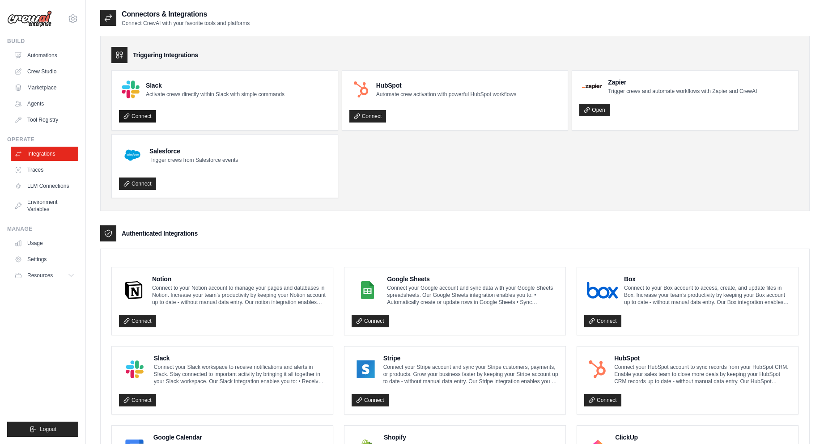
click at [147, 119] on link "Connect" at bounding box center [137, 116] width 37 height 13
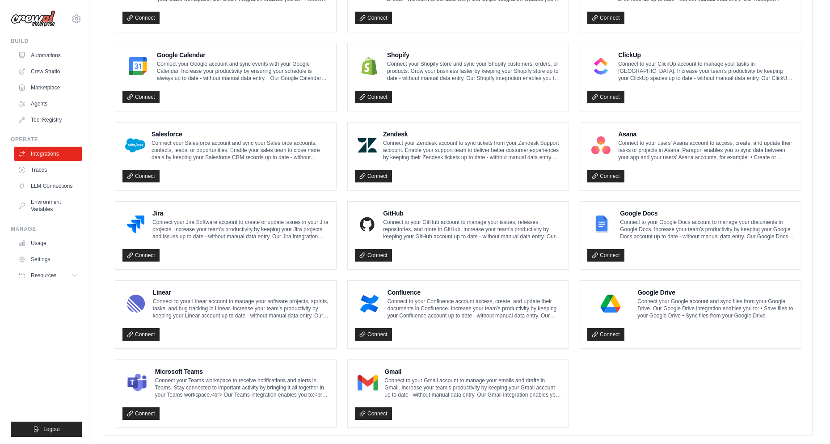
scroll to position [395, 0]
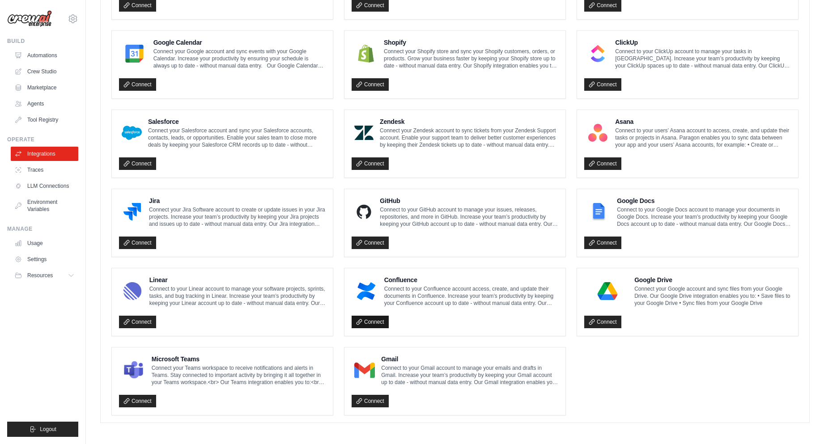
click at [356, 319] on icon at bounding box center [359, 322] width 6 height 6
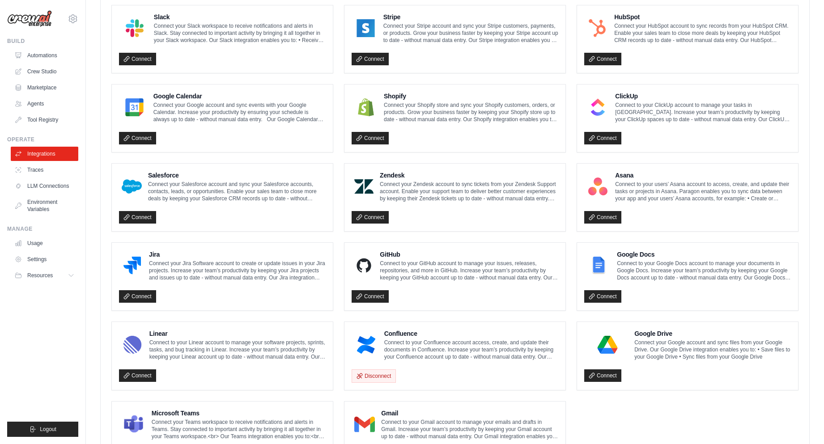
scroll to position [425, 0]
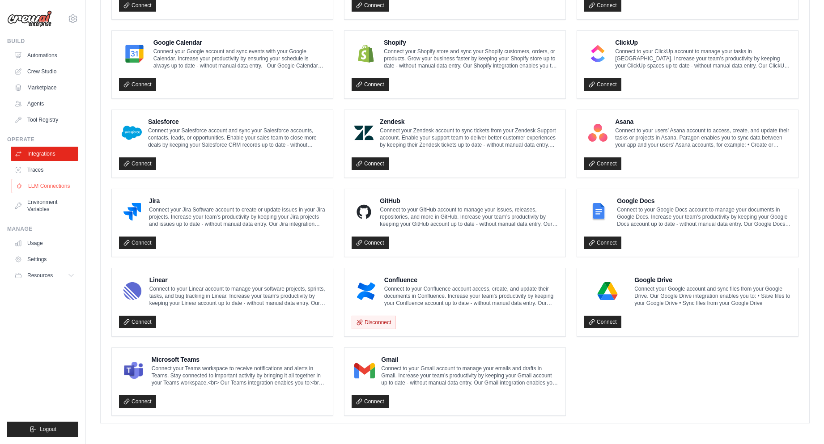
click at [45, 186] on link "LLM Connections" at bounding box center [46, 186] width 68 height 14
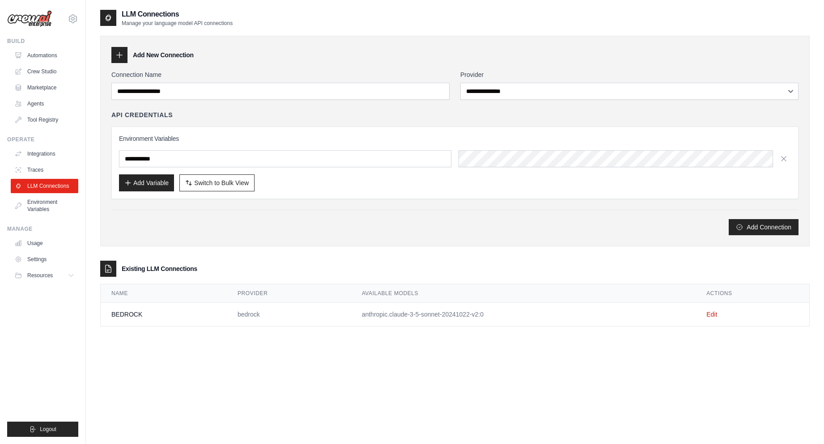
click at [381, 316] on td "anthropic.claude-3-5-sonnet-20241022-v2:0" at bounding box center [523, 315] width 345 height 24
click at [43, 206] on link "Environment Variables" at bounding box center [46, 205] width 68 height 21
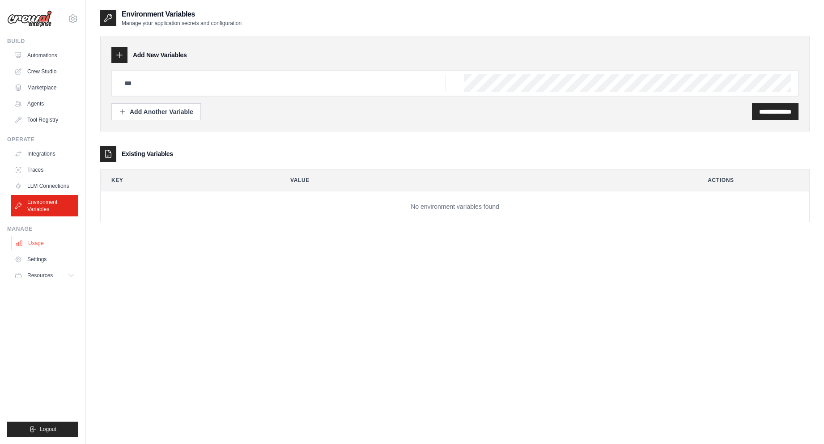
click at [34, 245] on link "Usage" at bounding box center [46, 243] width 68 height 14
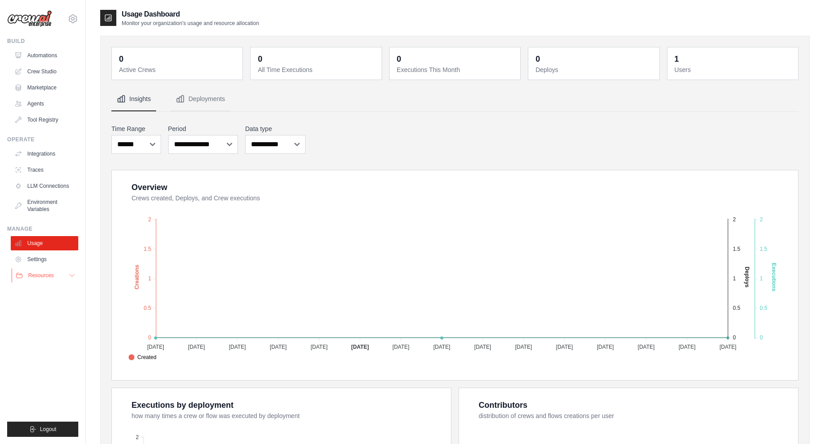
click at [41, 279] on span "Resources" at bounding box center [40, 275] width 25 height 7
click at [42, 72] on link "Crew Studio" at bounding box center [46, 71] width 68 height 14
